Goal: Information Seeking & Learning: Learn about a topic

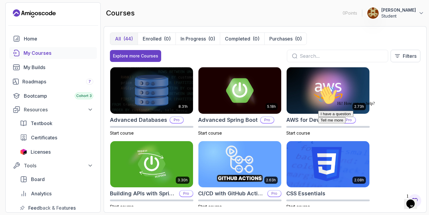
click at [53, 56] on div "My Courses" at bounding box center [59, 52] width 70 height 7
click at [405, 52] on button "Filters" at bounding box center [405, 56] width 30 height 13
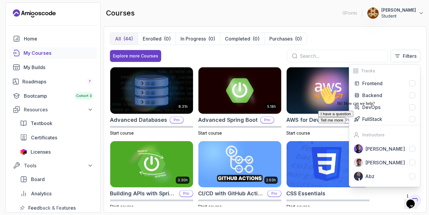
click at [318, 86] on icon "Chat attention grabber" at bounding box center [318, 86] width 0 height 0
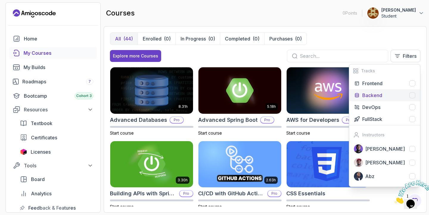
click at [386, 97] on div "Backend" at bounding box center [388, 95] width 53 height 7
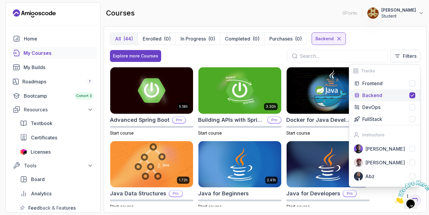
click at [372, 23] on div "courses 0 Points 1 [PERSON_NAME] Student" at bounding box center [265, 12] width 323 height 21
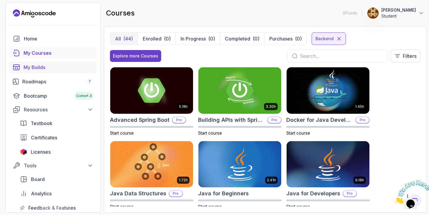
click at [44, 67] on div "My Builds" at bounding box center [59, 67] width 70 height 7
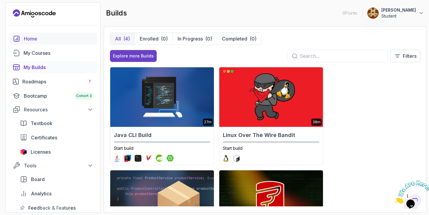
click at [43, 37] on div "Home" at bounding box center [58, 38] width 69 height 7
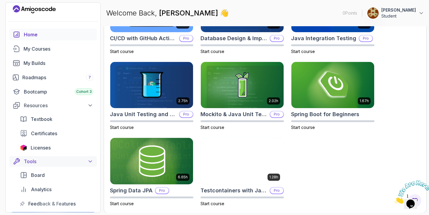
scroll to position [10, 0]
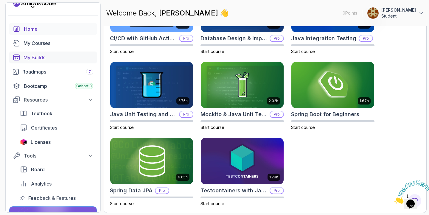
click at [59, 57] on div "My Builds" at bounding box center [59, 57] width 70 height 7
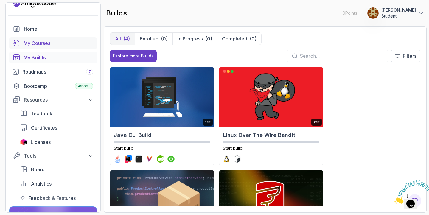
click at [55, 42] on div "My Courses" at bounding box center [59, 43] width 70 height 7
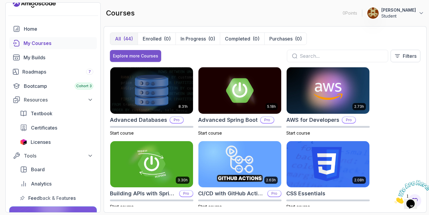
click at [158, 59] on button "Explore more Courses" at bounding box center [135, 56] width 51 height 12
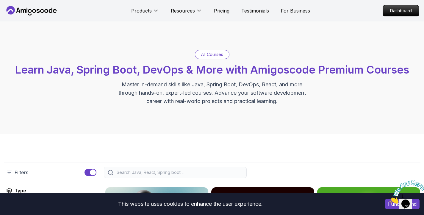
click at [212, 55] on p "All Courses" at bounding box center [212, 55] width 22 height 6
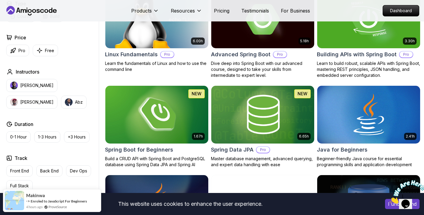
scroll to position [188, 0]
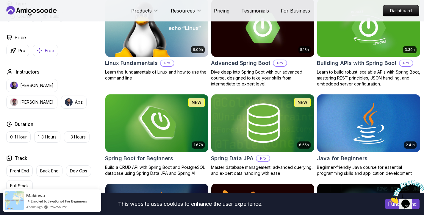
click at [45, 52] on p "Free" at bounding box center [49, 51] width 9 height 6
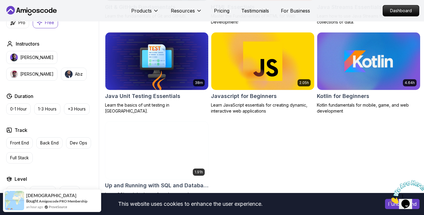
scroll to position [363, 0]
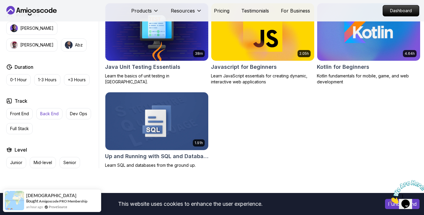
click at [45, 115] on p "Back End" at bounding box center [49, 114] width 18 height 6
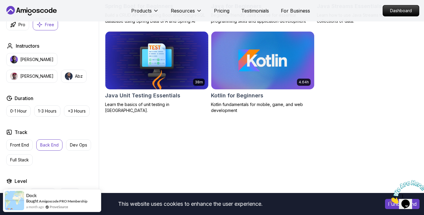
scroll to position [295, 0]
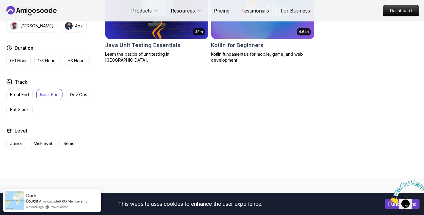
click at [53, 99] on button "Back End" at bounding box center [49, 94] width 26 height 11
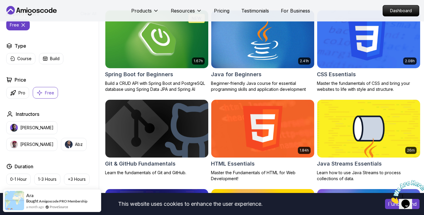
scroll to position [177, 0]
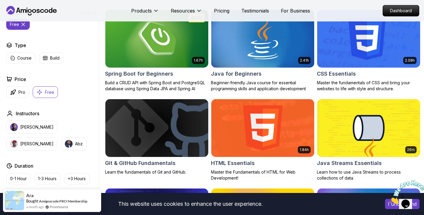
click at [24, 64] on div "Applied Filters Clear All free Type Course Build Price Pro Free Instructors [PE…" at bounding box center [51, 139] width 95 height 258
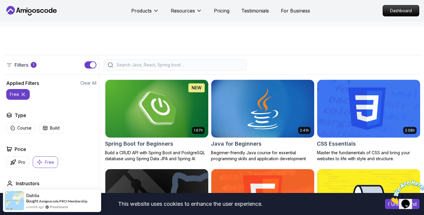
scroll to position [100, 0]
